Goal: Use online tool/utility

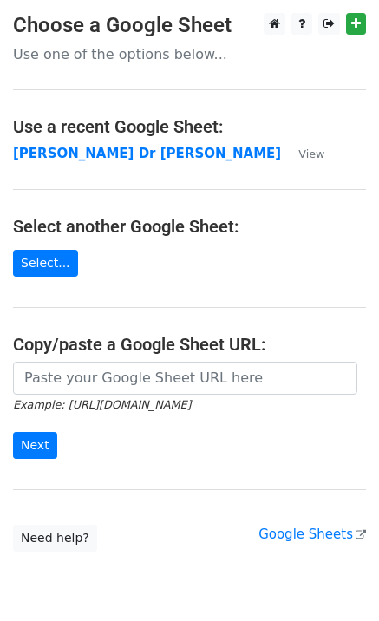
click at [134, 396] on icon "Example: [URL][DOMAIN_NAME]" at bounding box center [102, 404] width 178 height 16
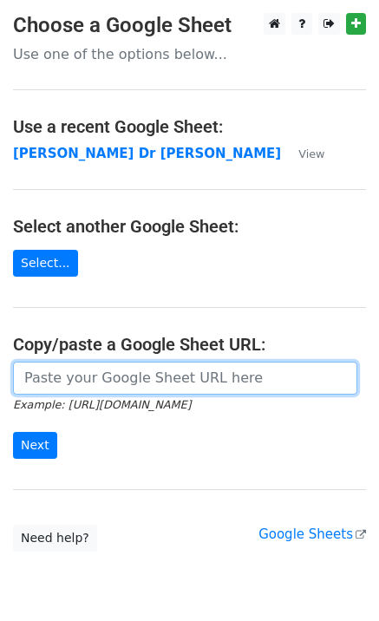
drag, startPoint x: 116, startPoint y: 383, endPoint x: 78, endPoint y: 410, distance: 47.2
click at [116, 383] on input "url" at bounding box center [185, 378] width 344 height 33
paste input "[URL][DOMAIN_NAME]"
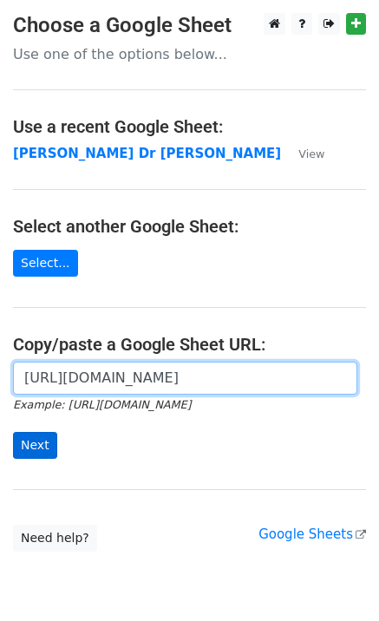
type input "[URL][DOMAIN_NAME]"
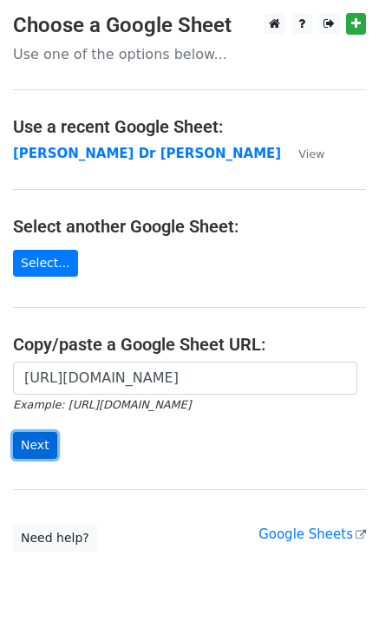
scroll to position [0, 0]
click at [45, 444] on input "Next" at bounding box center [35, 445] width 44 height 27
type input "[URL][DOMAIN_NAME]"
click at [39, 433] on input "Next" at bounding box center [35, 445] width 44 height 27
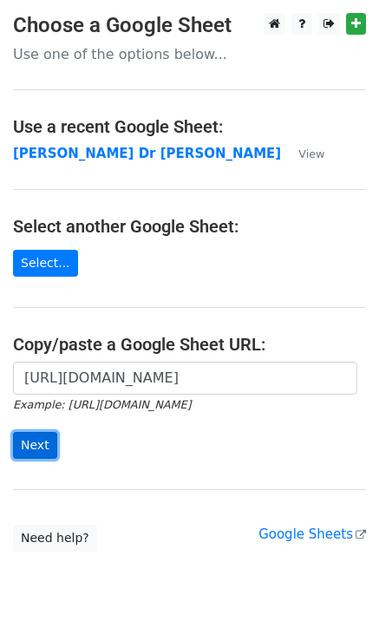
click at [37, 449] on input "Next" at bounding box center [35, 445] width 44 height 27
